Goal: Find specific page/section: Find specific page/section

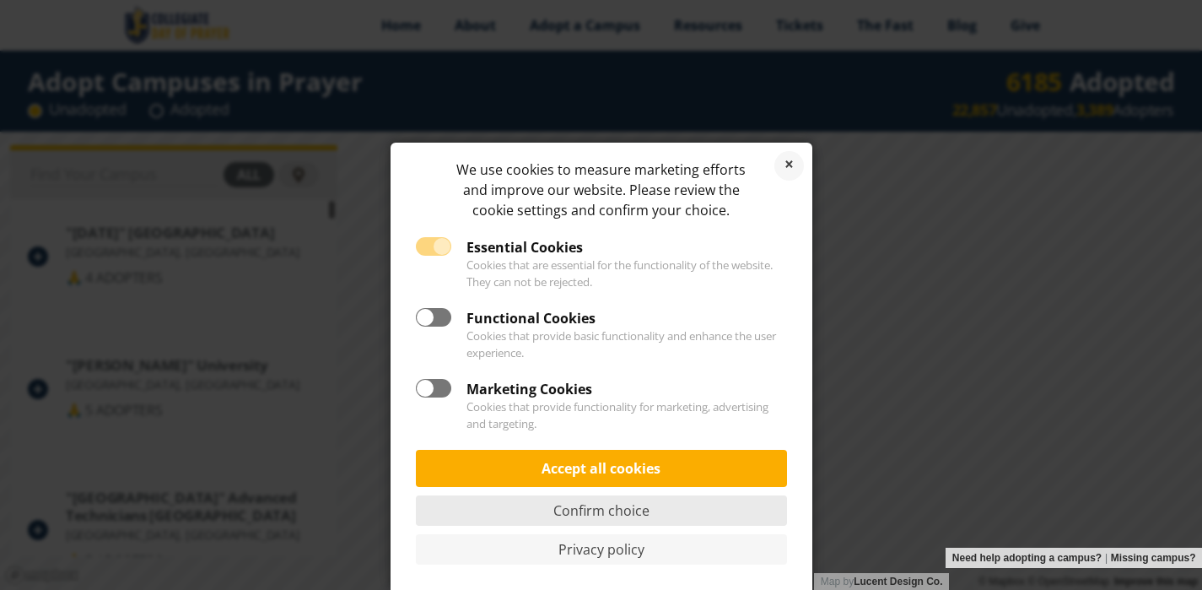
click at [618, 515] on link "Confirm choice" at bounding box center [601, 510] width 371 height 30
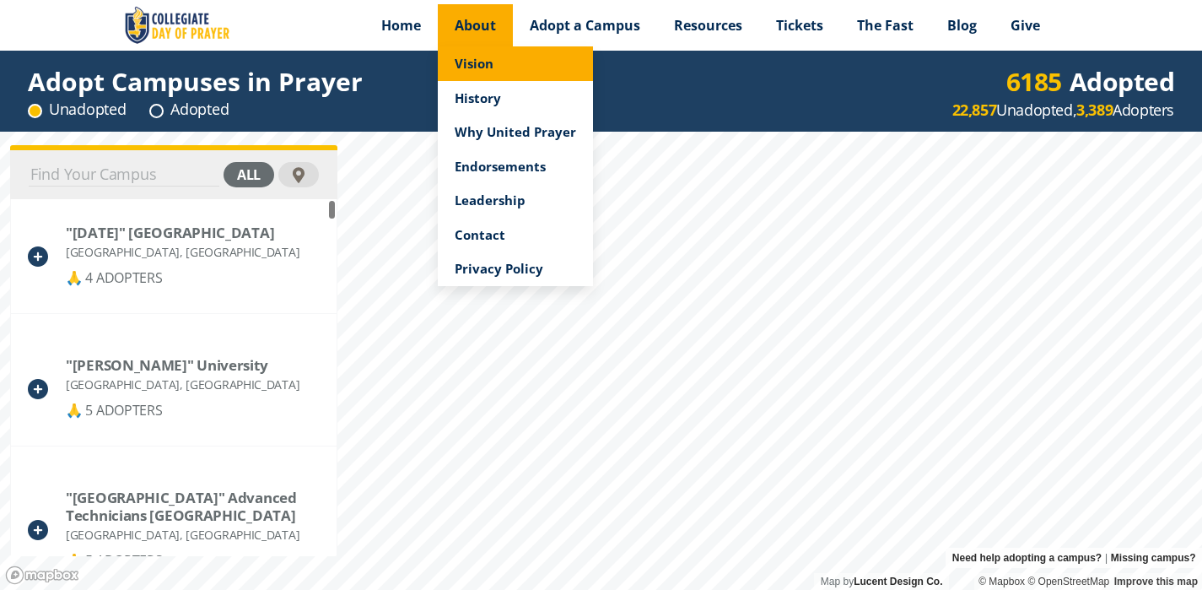
click at [478, 64] on span "Vision" at bounding box center [474, 63] width 39 height 17
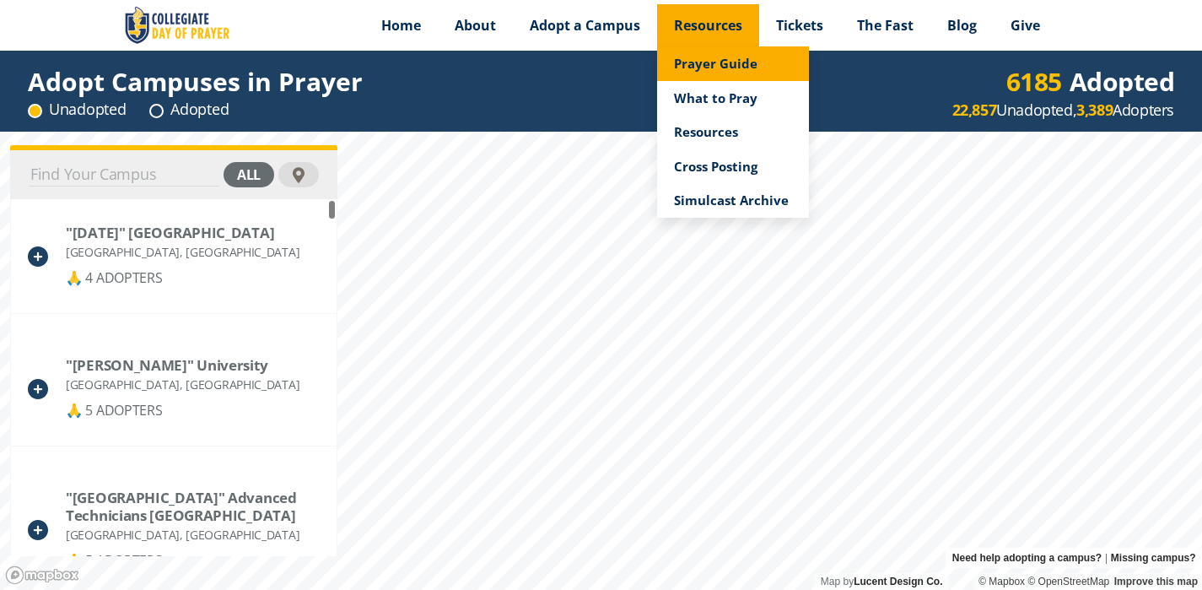
click at [714, 65] on span "Prayer Guide" at bounding box center [716, 63] width 84 height 17
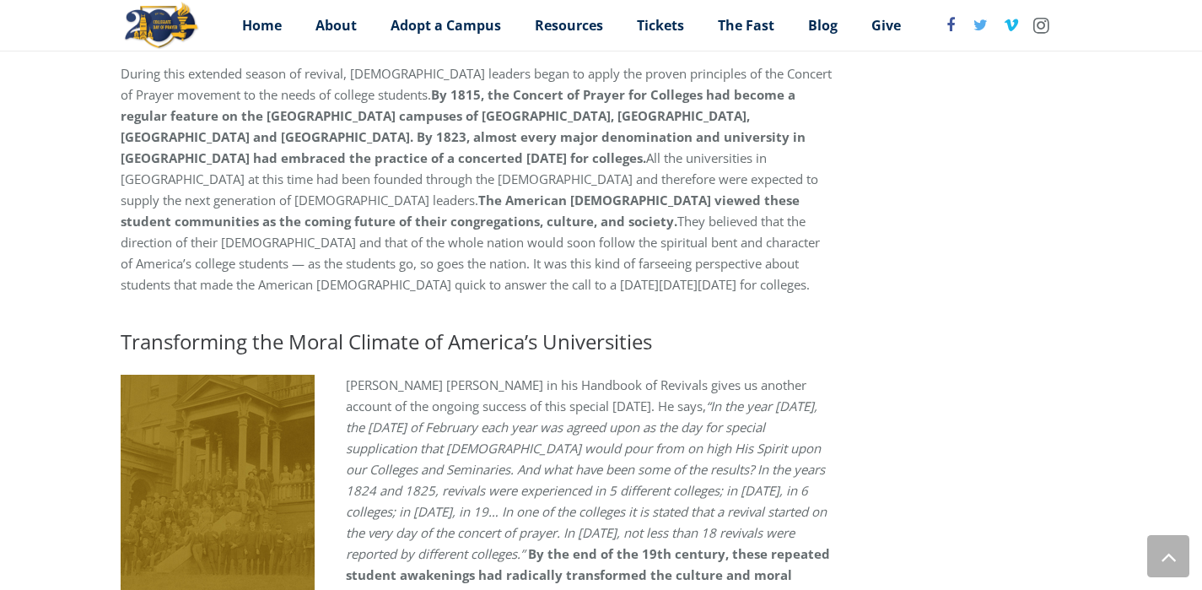
scroll to position [957, 0]
